Goal: Task Accomplishment & Management: Manage account settings

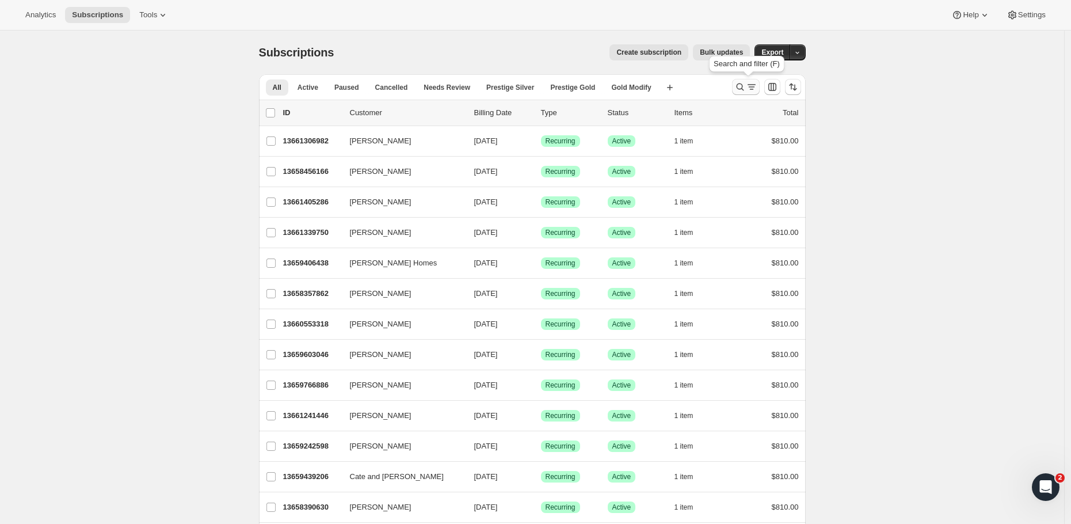
click at [746, 91] on icon "Search and filter results" at bounding box center [740, 87] width 12 height 12
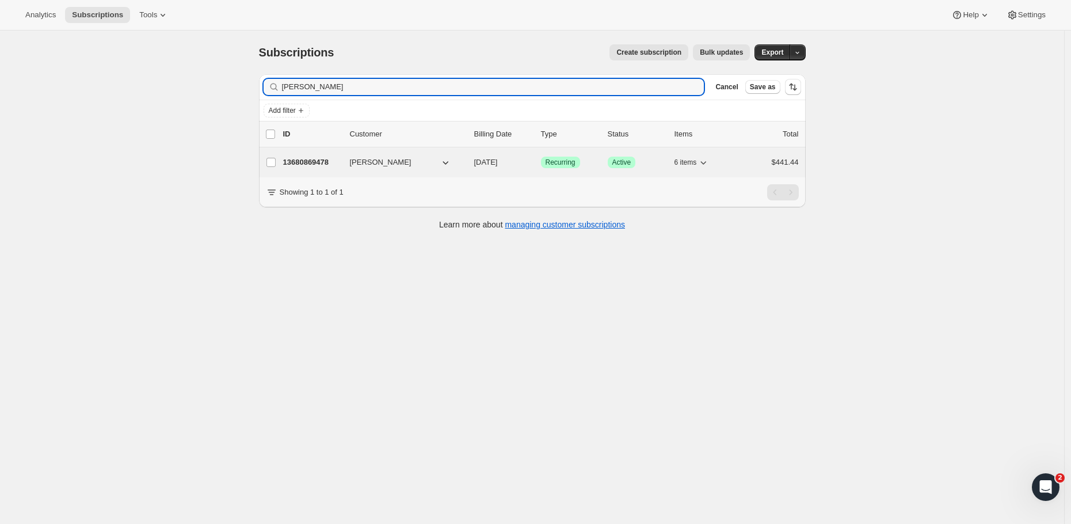
type input "[PERSON_NAME]"
click at [383, 160] on span "[PERSON_NAME]" at bounding box center [381, 162] width 62 height 12
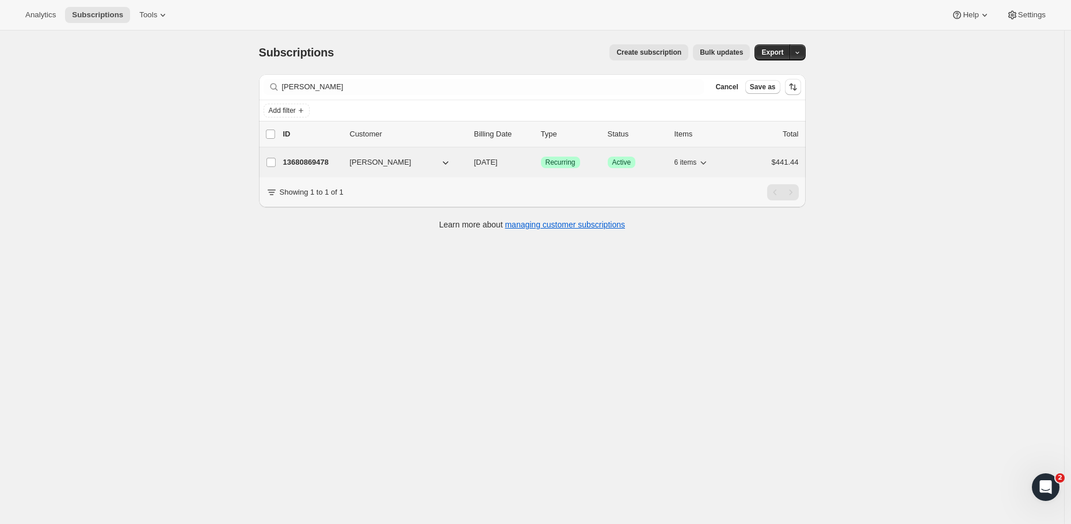
click at [305, 165] on p "13680869478" at bounding box center [312, 162] width 58 height 12
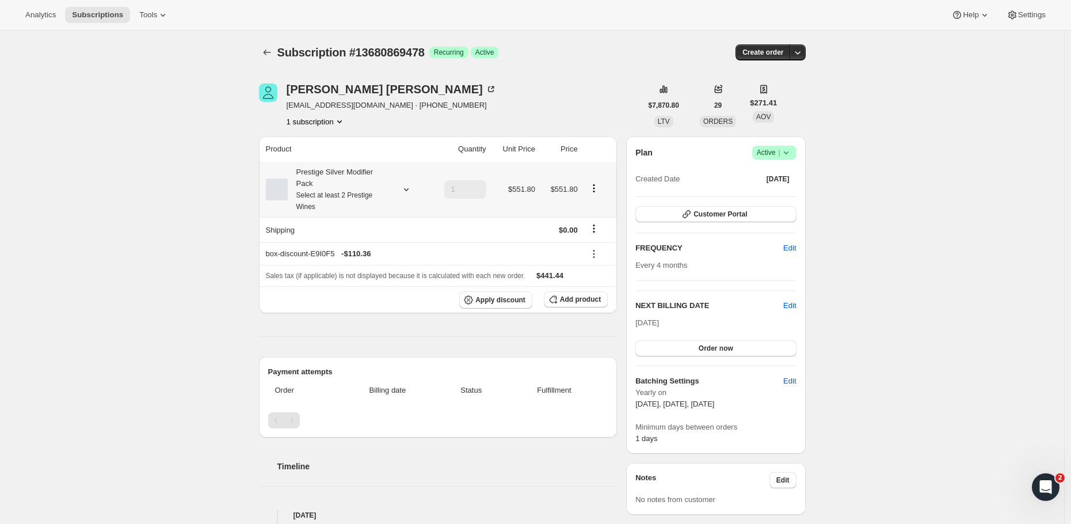
click at [598, 191] on icon "Product actions" at bounding box center [594, 188] width 12 height 12
click at [594, 205] on button "Edit box" at bounding box center [596, 212] width 35 height 18
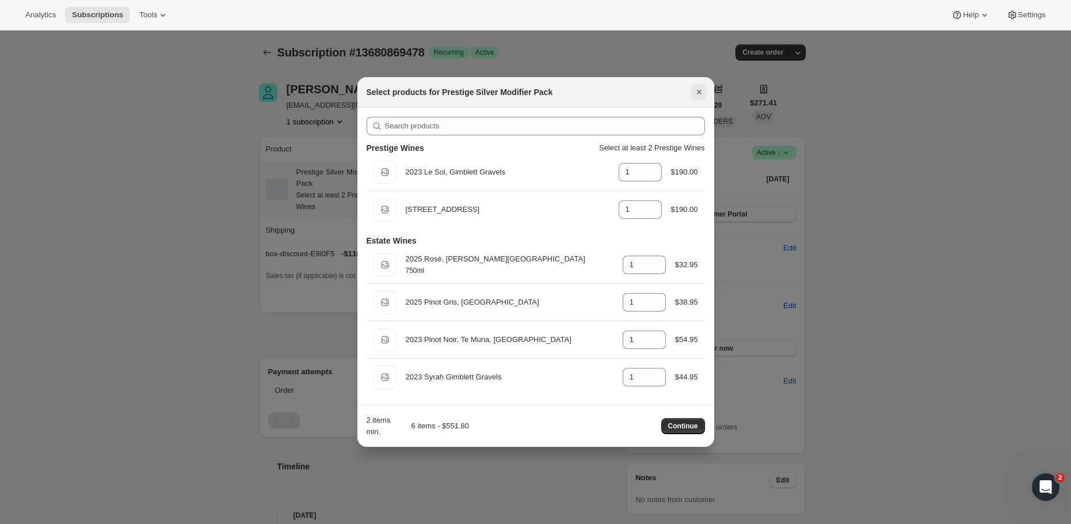
click at [694, 93] on icon "Close" at bounding box center [699, 92] width 12 height 12
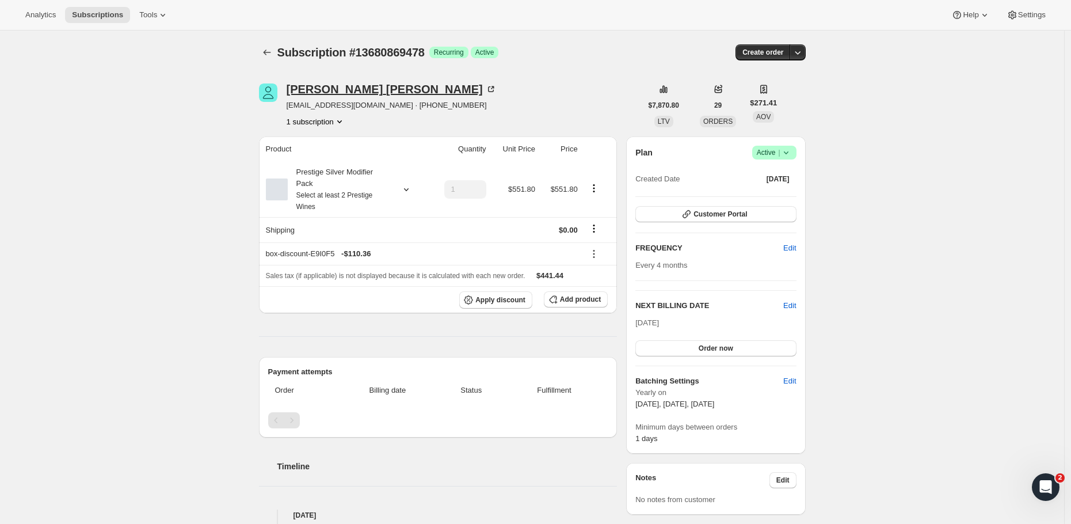
click at [316, 90] on div "[PERSON_NAME]" at bounding box center [392, 89] width 210 height 12
